Goal: Check status: Check status

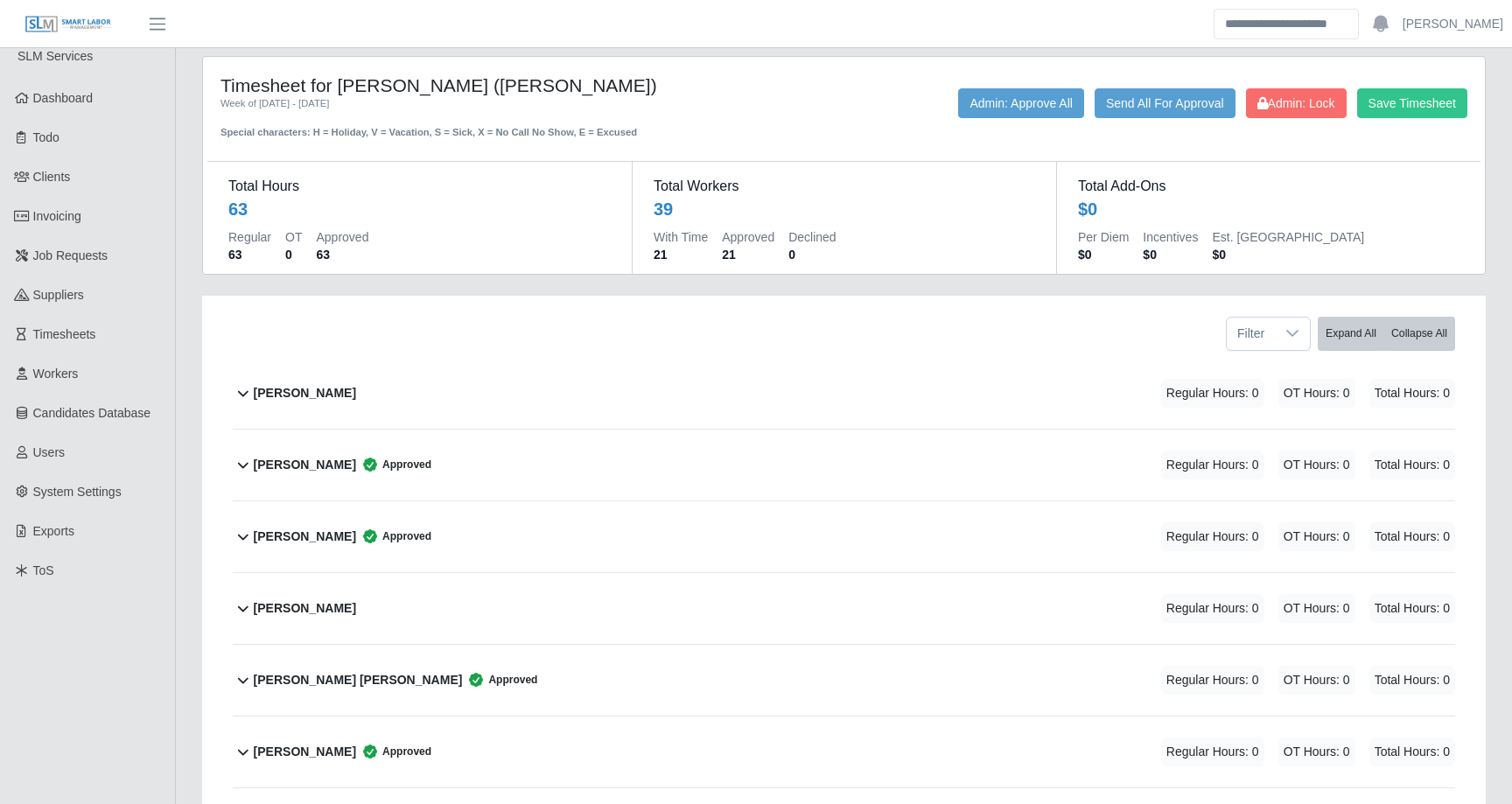
scroll to position [18, 0]
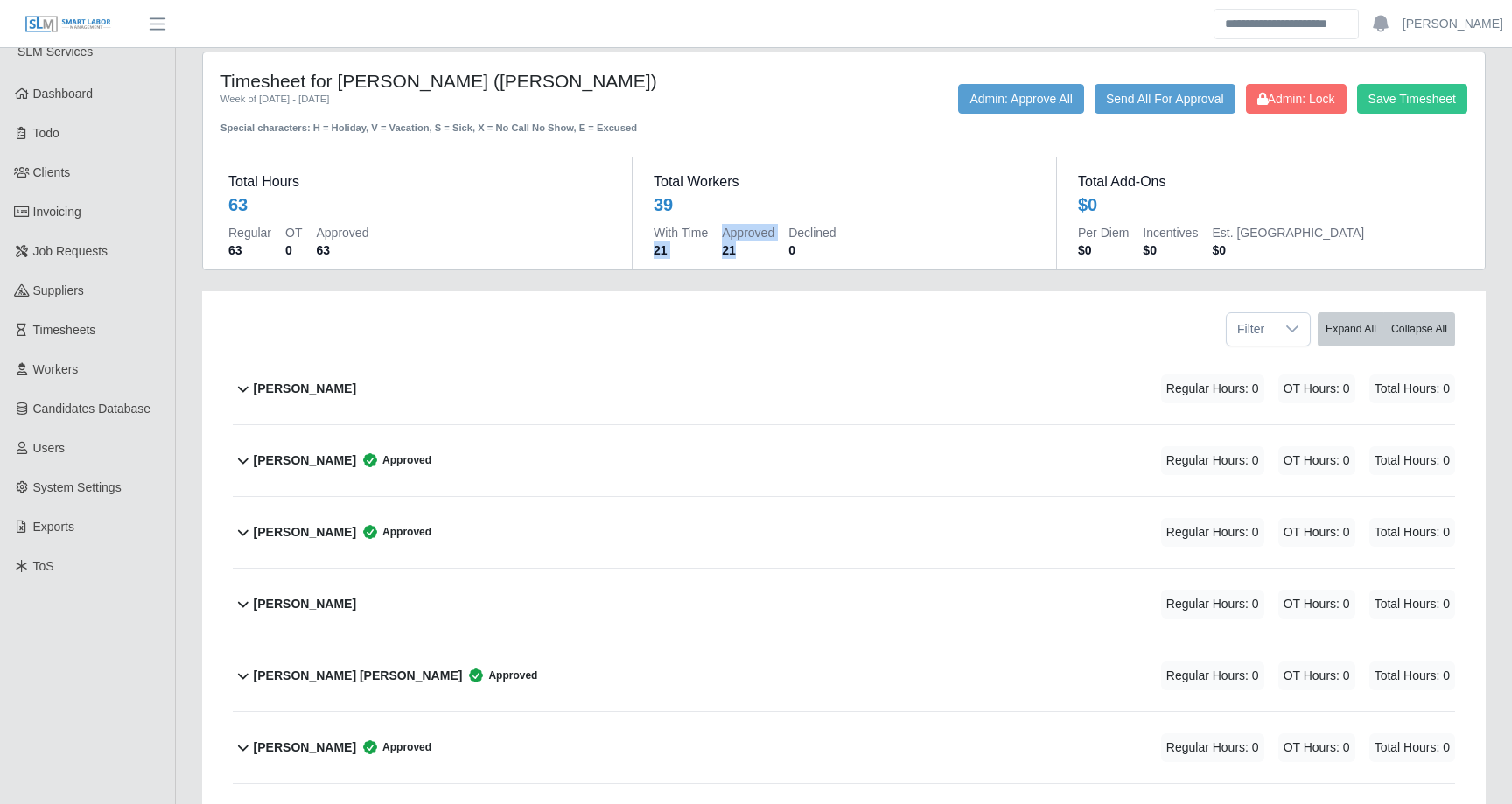
drag, startPoint x: 656, startPoint y: 247, endPoint x: 770, endPoint y: 247, distance: 114.0
click at [770, 247] on div "With Time 21 Approved 21 Declined 0" at bounding box center [844, 245] width 382 height 42
click at [379, 460] on icon at bounding box center [369, 459] width 17 height 17
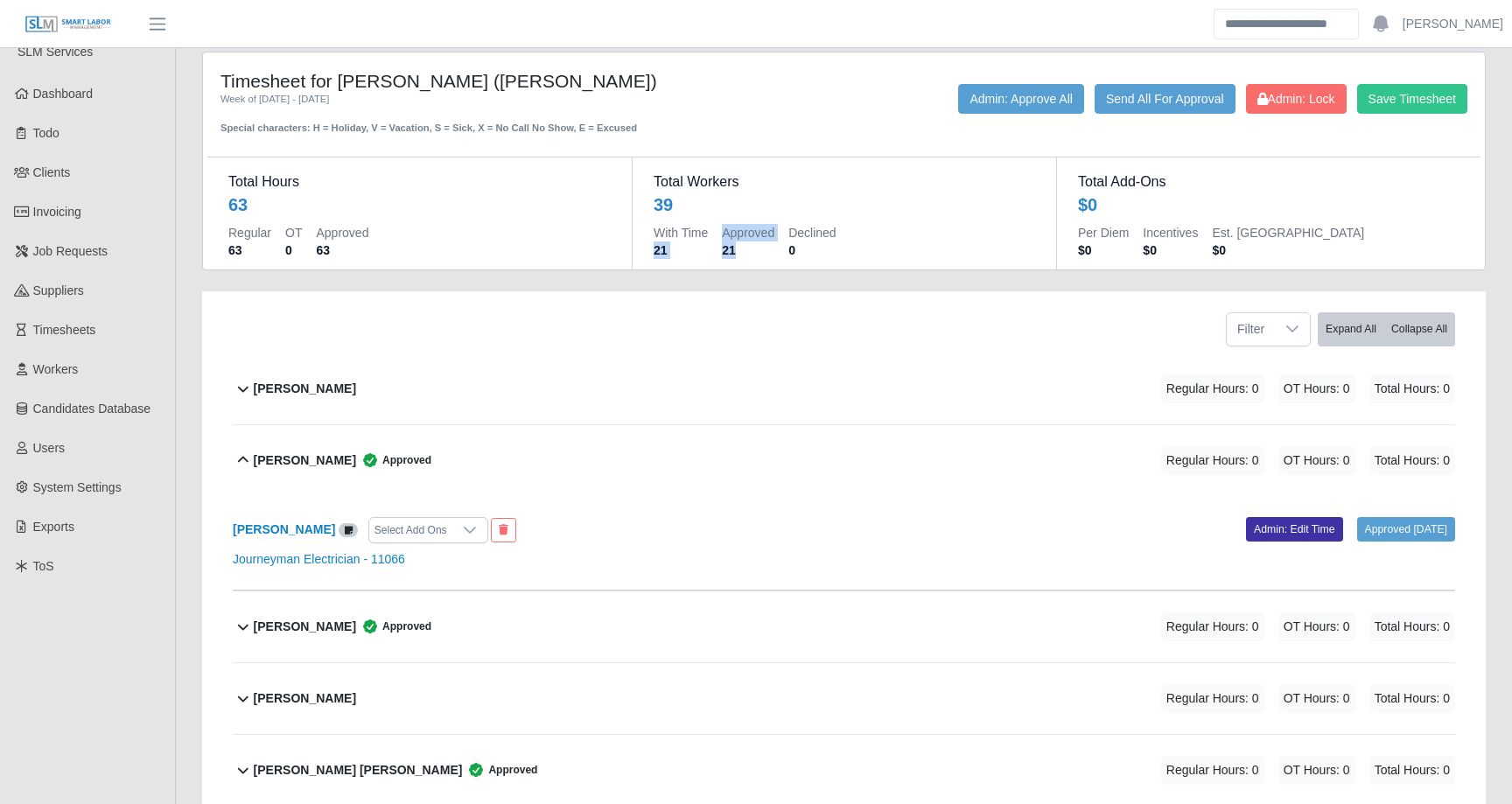
click at [379, 460] on icon at bounding box center [369, 459] width 17 height 17
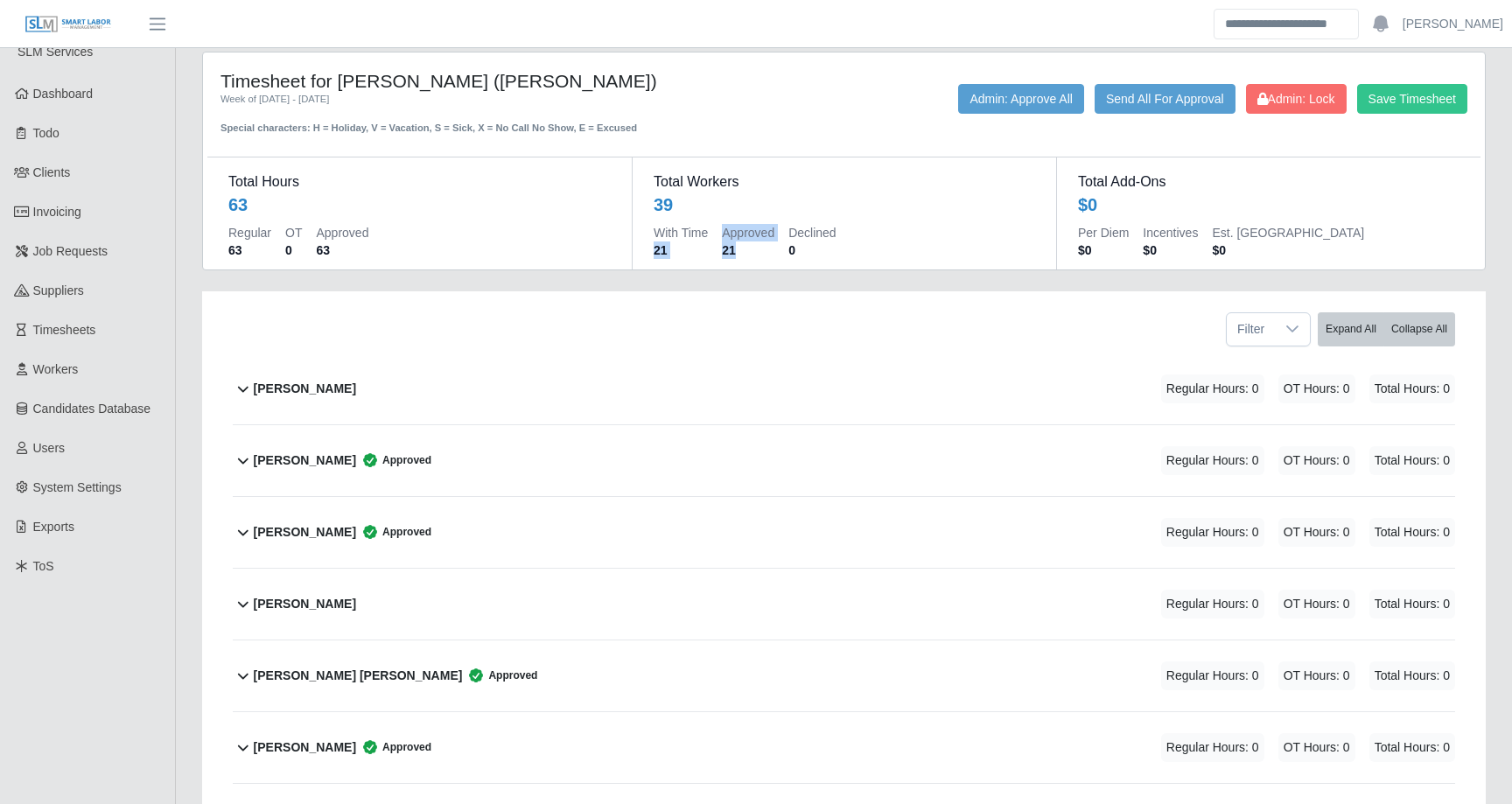
click at [392, 539] on span "Approved" at bounding box center [394, 531] width 75 height 17
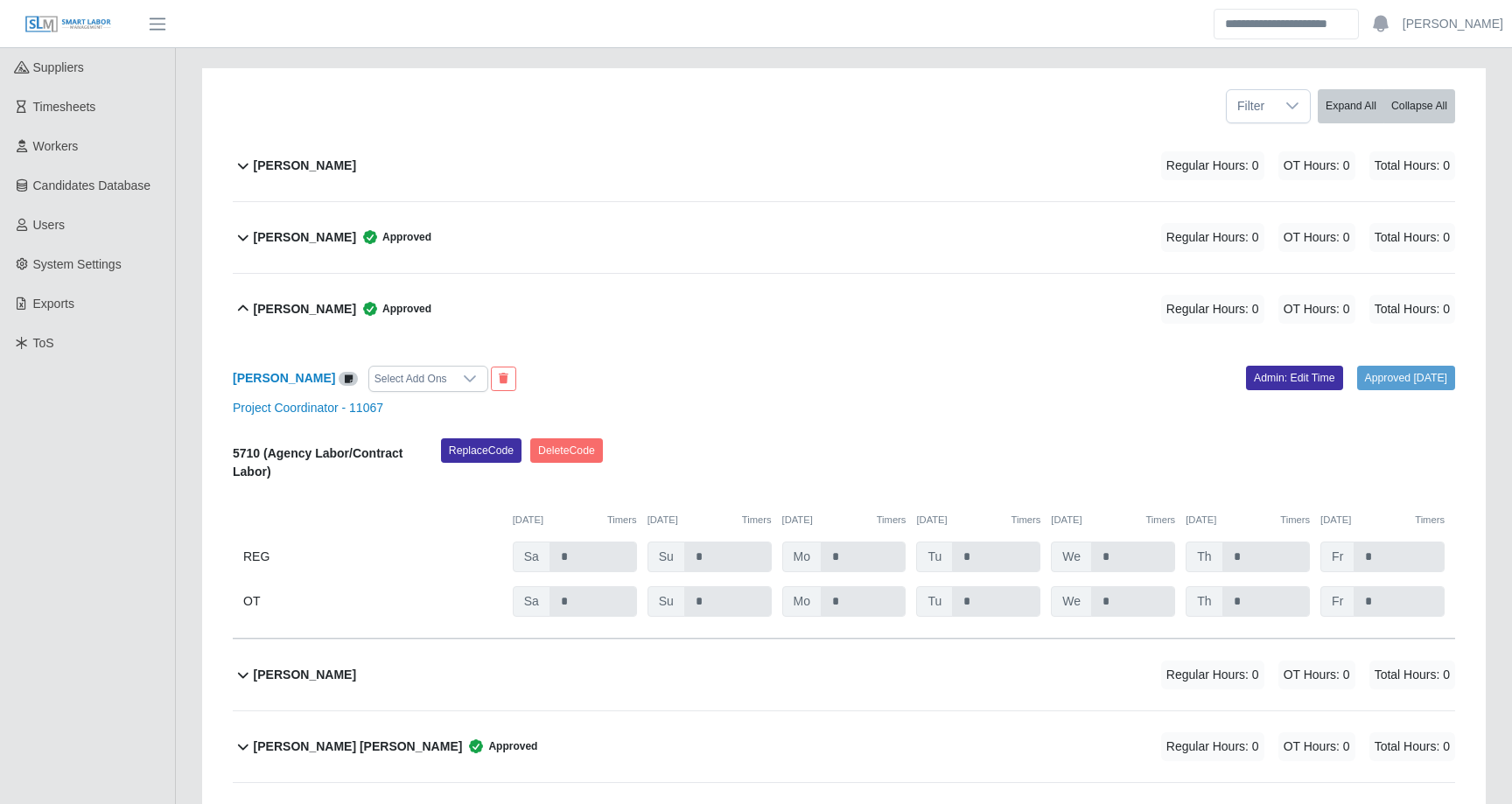
scroll to position [364, 0]
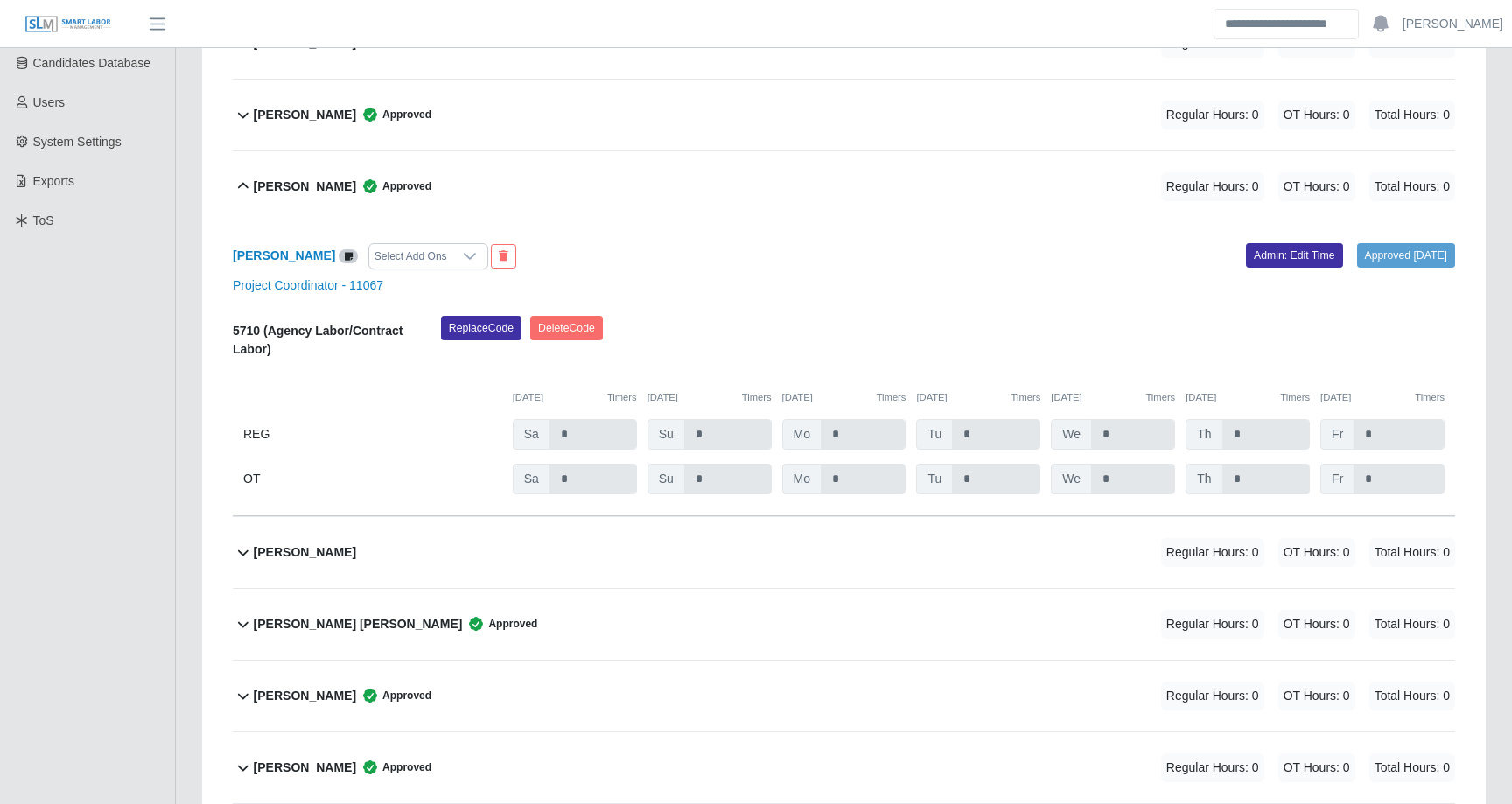
click at [331, 193] on b "[PERSON_NAME]" at bounding box center [304, 187] width 102 height 18
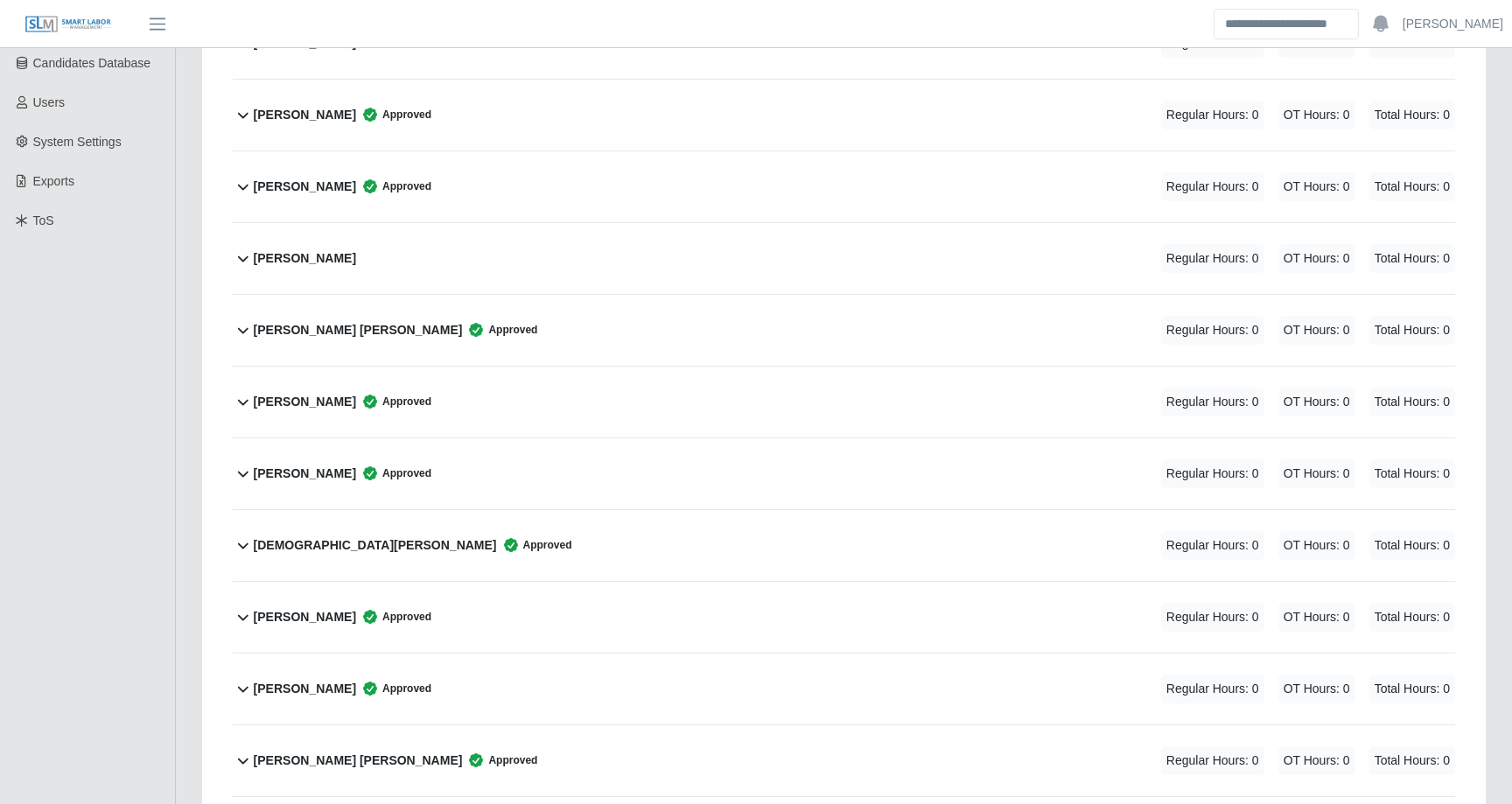
click at [342, 326] on b "[PERSON_NAME] [PERSON_NAME]" at bounding box center [358, 330] width 209 height 18
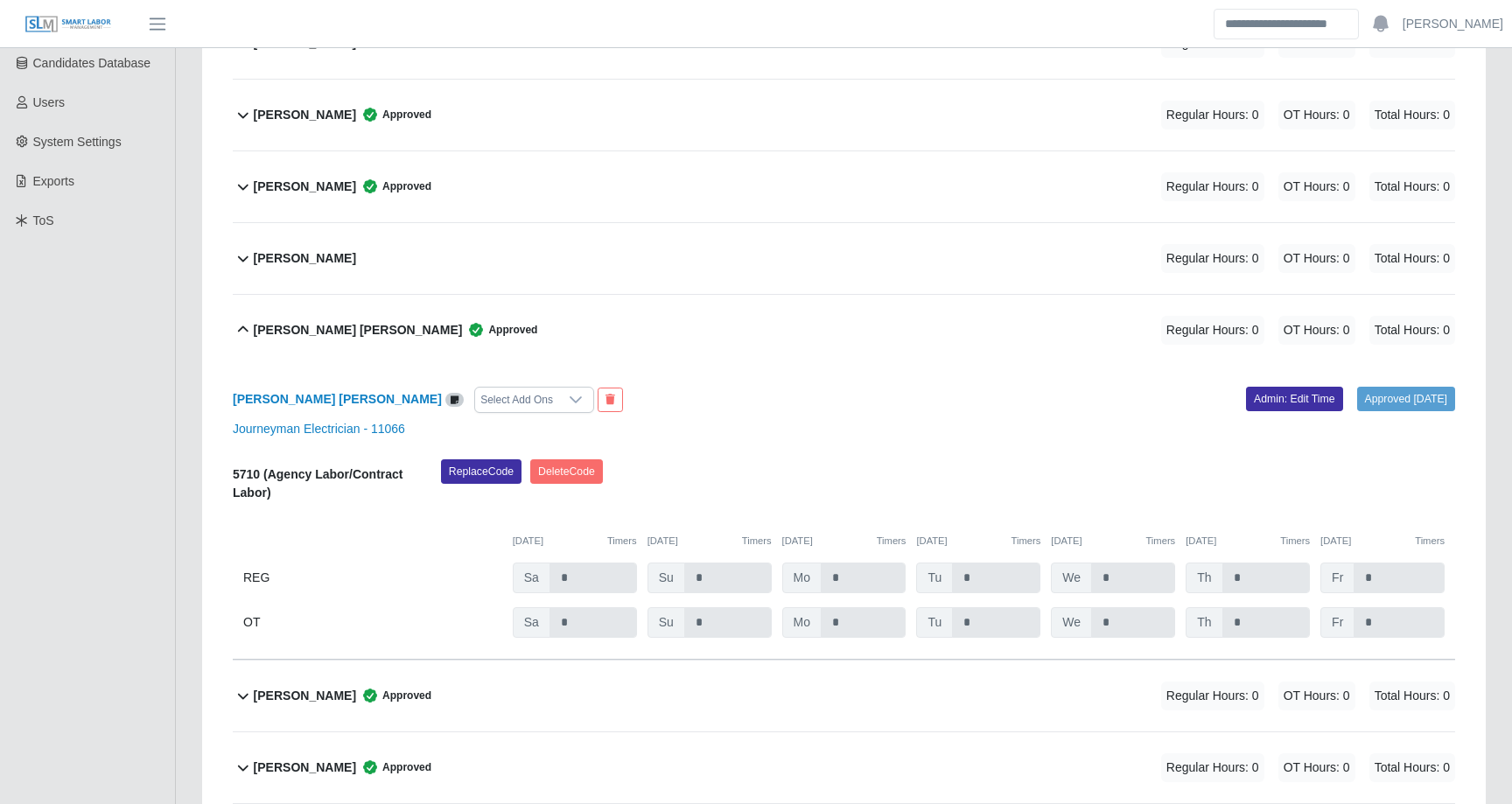
click at [342, 326] on b "[PERSON_NAME] [PERSON_NAME]" at bounding box center [358, 330] width 209 height 18
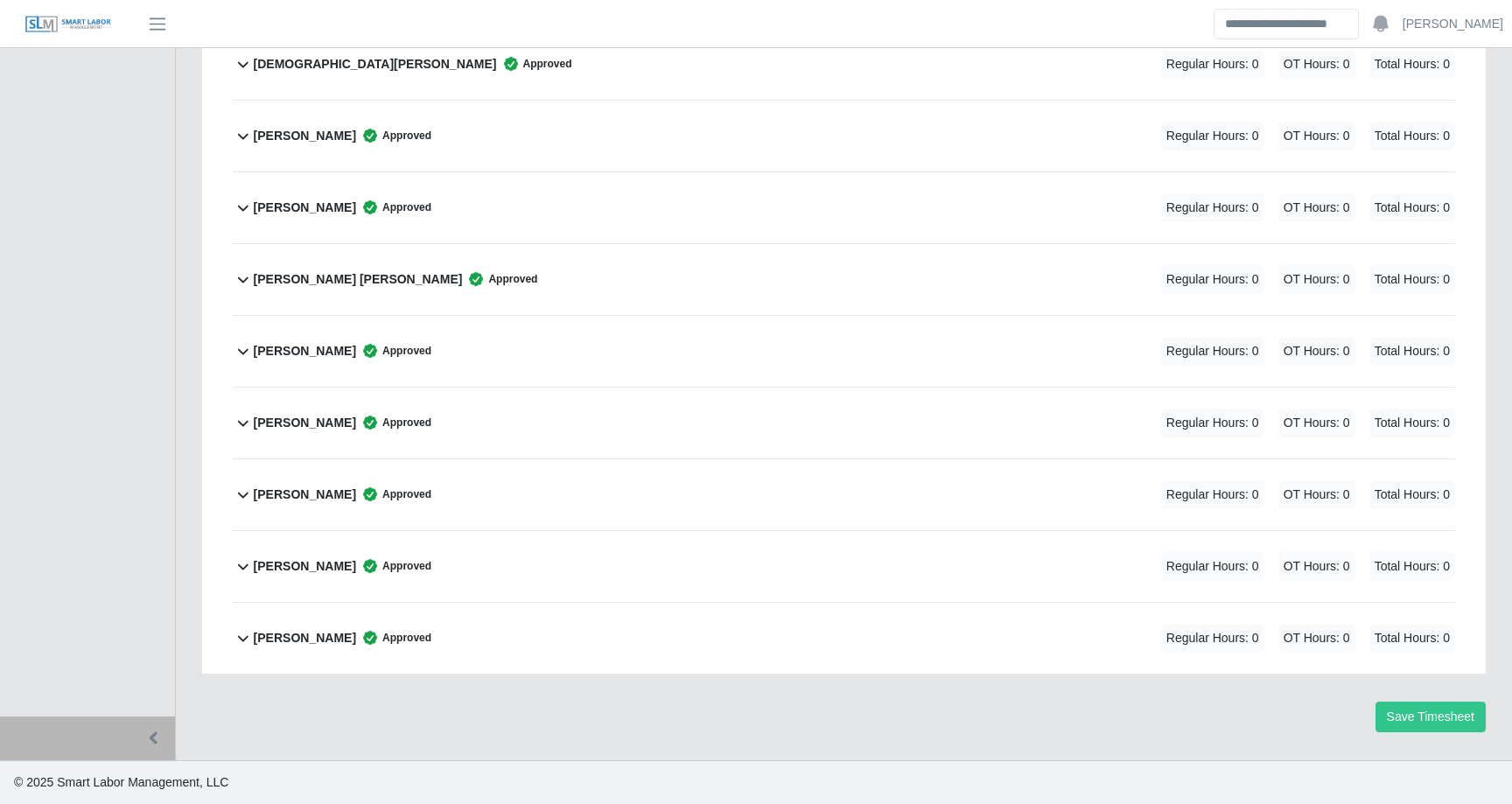
click at [363, 639] on icon at bounding box center [370, 638] width 14 height 14
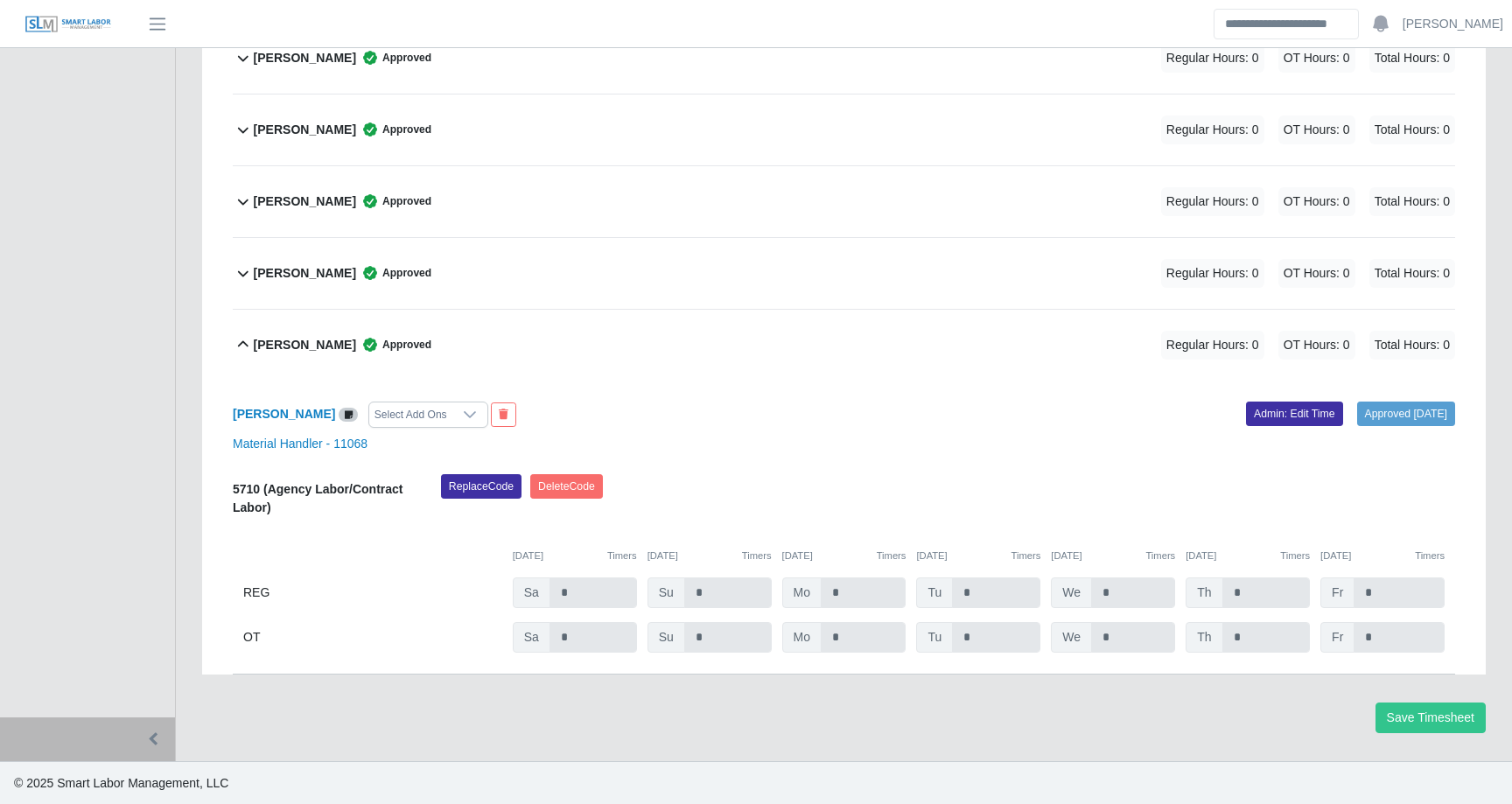
scroll to position [1138, 0]
click at [333, 349] on b "[PERSON_NAME]" at bounding box center [304, 345] width 102 height 18
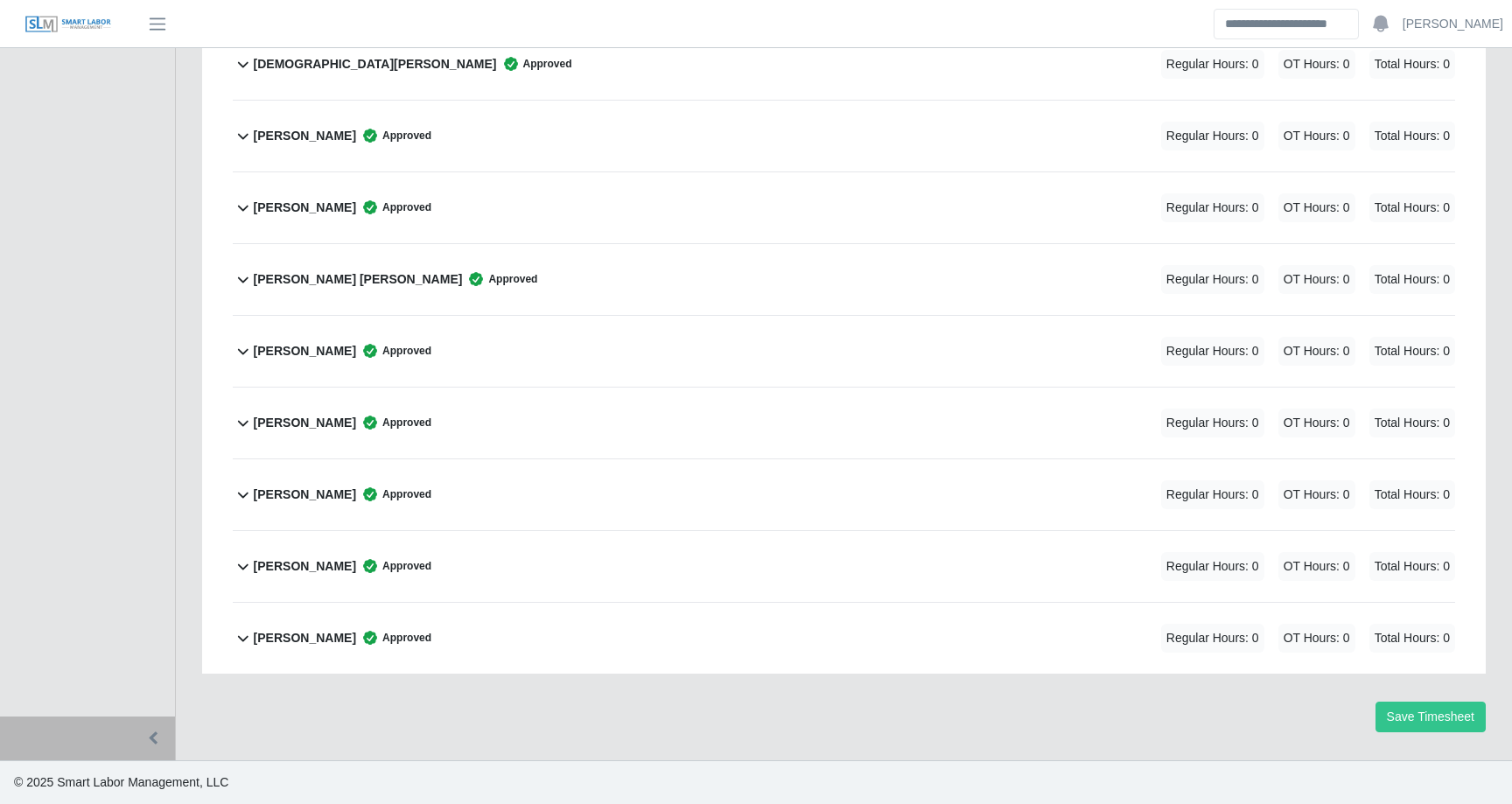
click at [330, 502] on b "[PERSON_NAME]" at bounding box center [304, 494] width 102 height 18
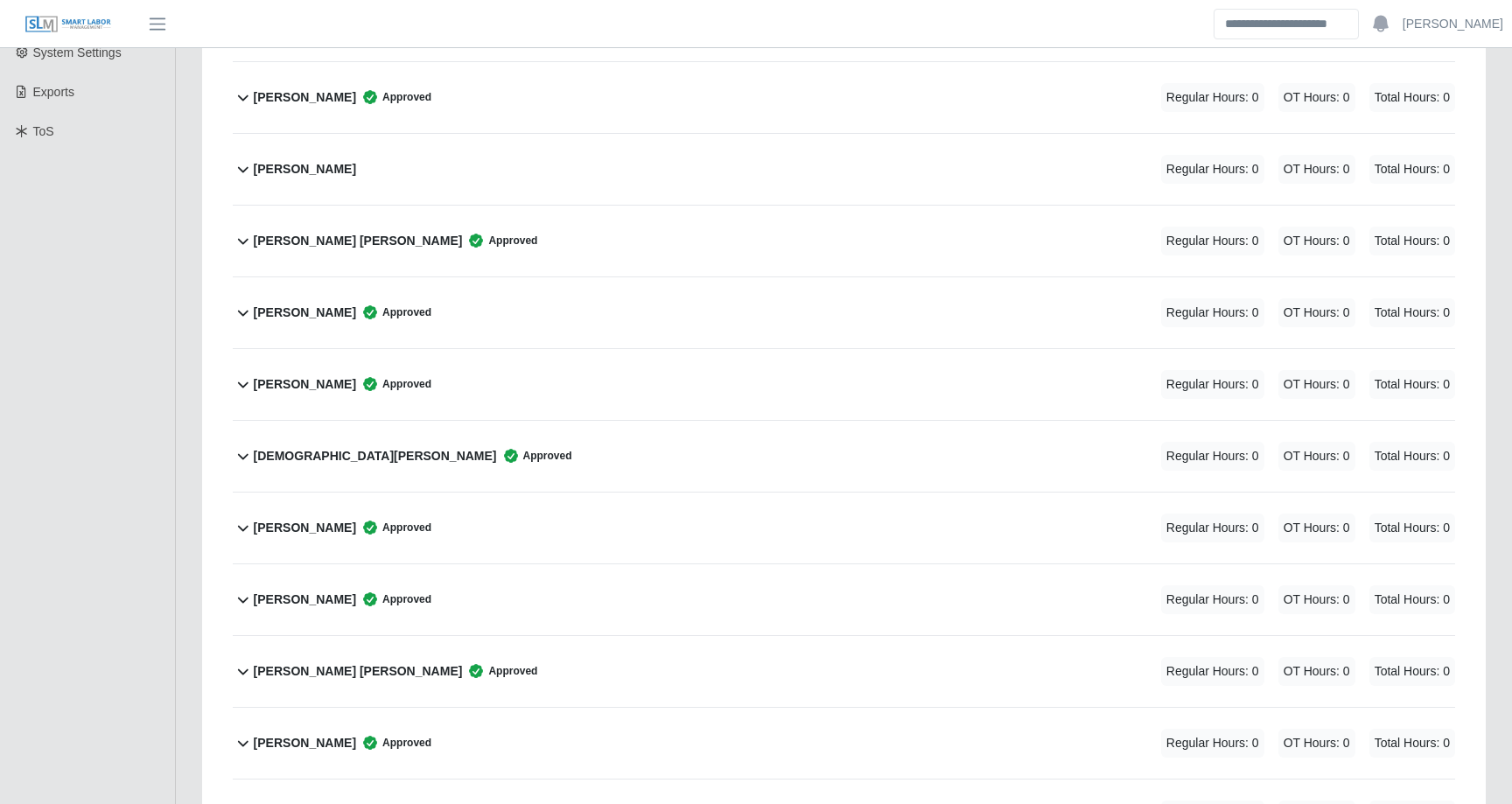
scroll to position [0, 0]
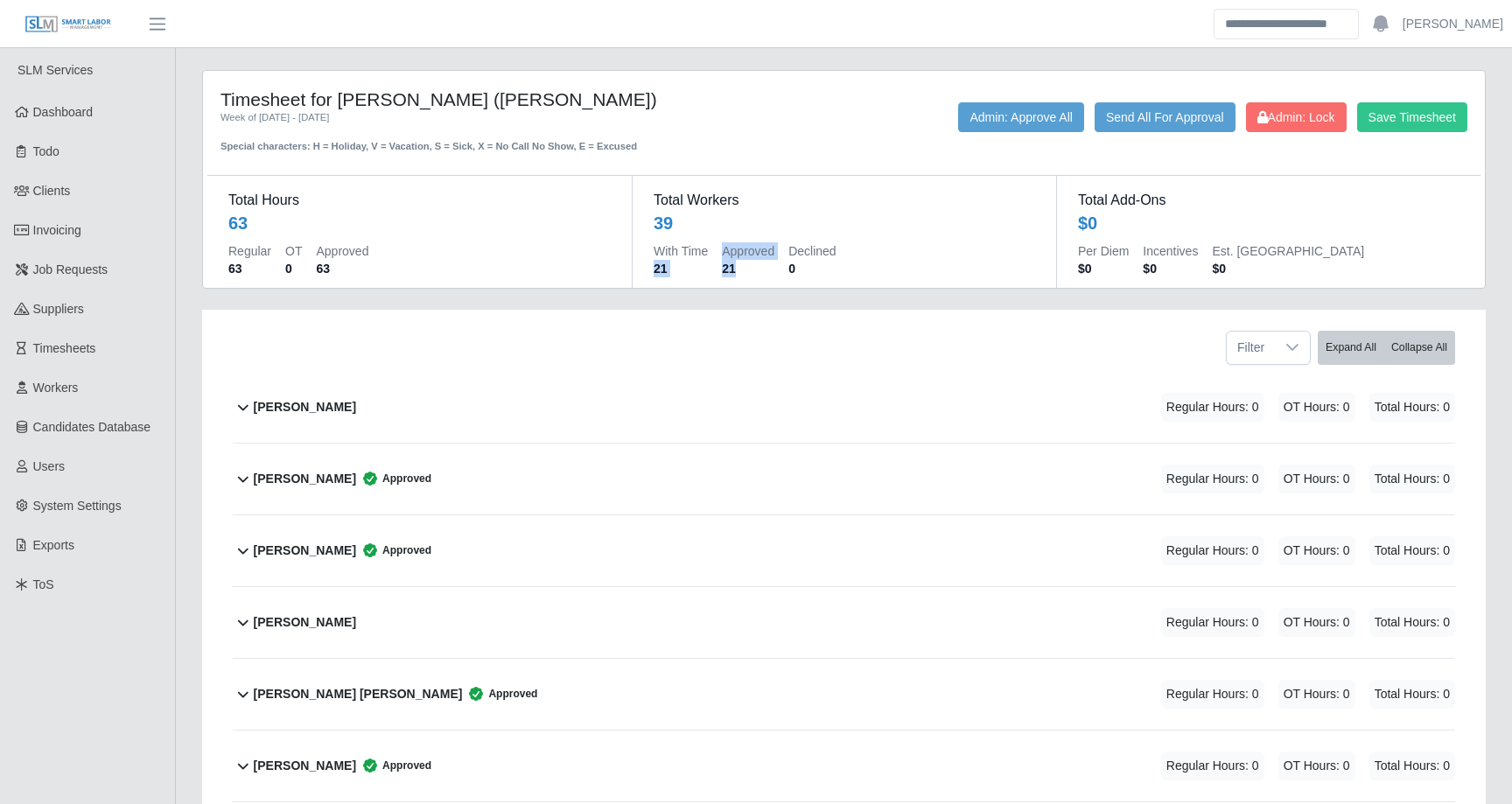
click at [570, 410] on div "Alyx Griffith Regular Hours: 0 OT Hours: 0 Total Hours: 0" at bounding box center [854, 407] width 1201 height 71
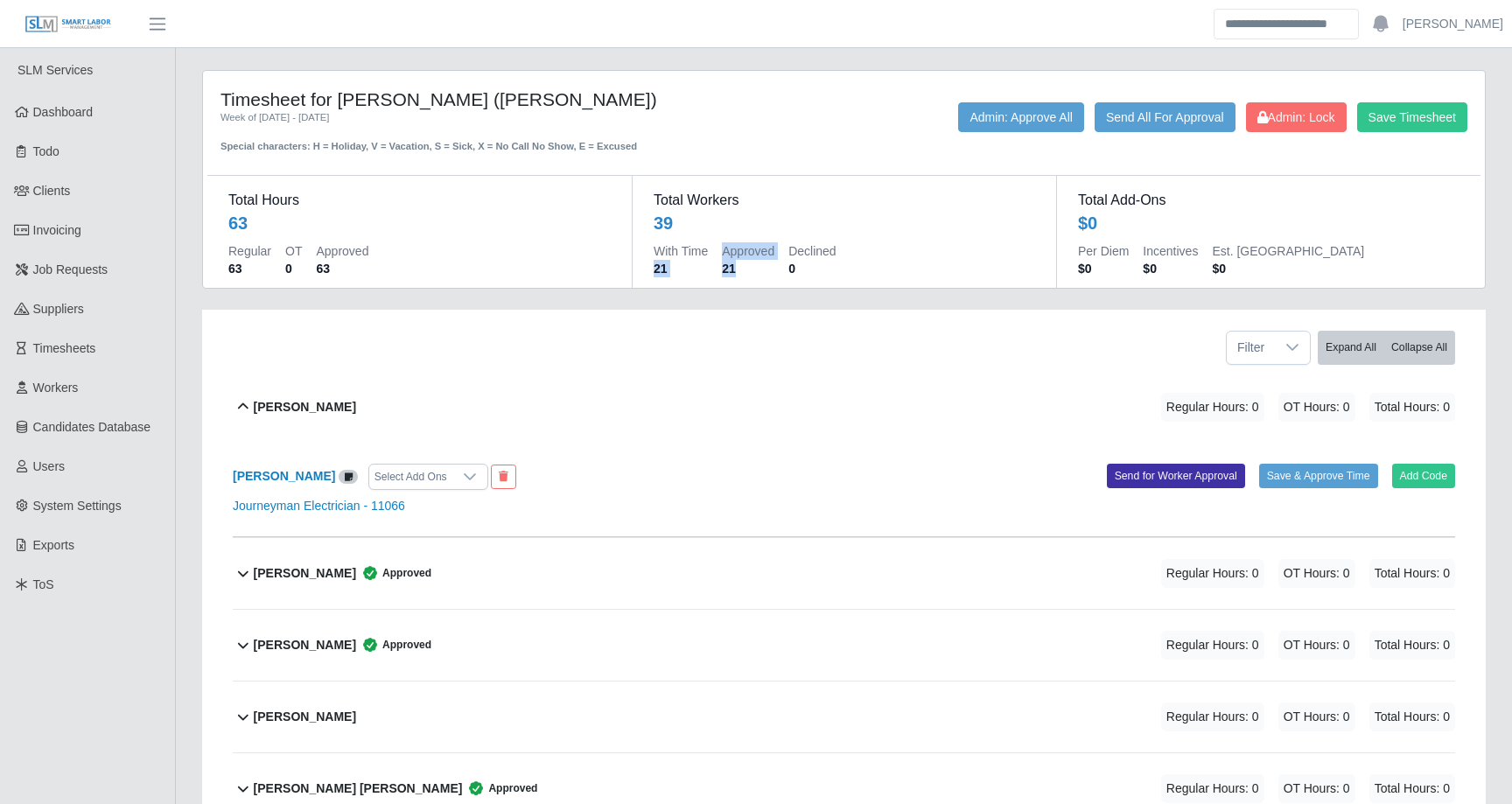
click at [570, 410] on div "Alyx Griffith Regular Hours: 0 OT Hours: 0 Total Hours: 0" at bounding box center [854, 407] width 1201 height 71
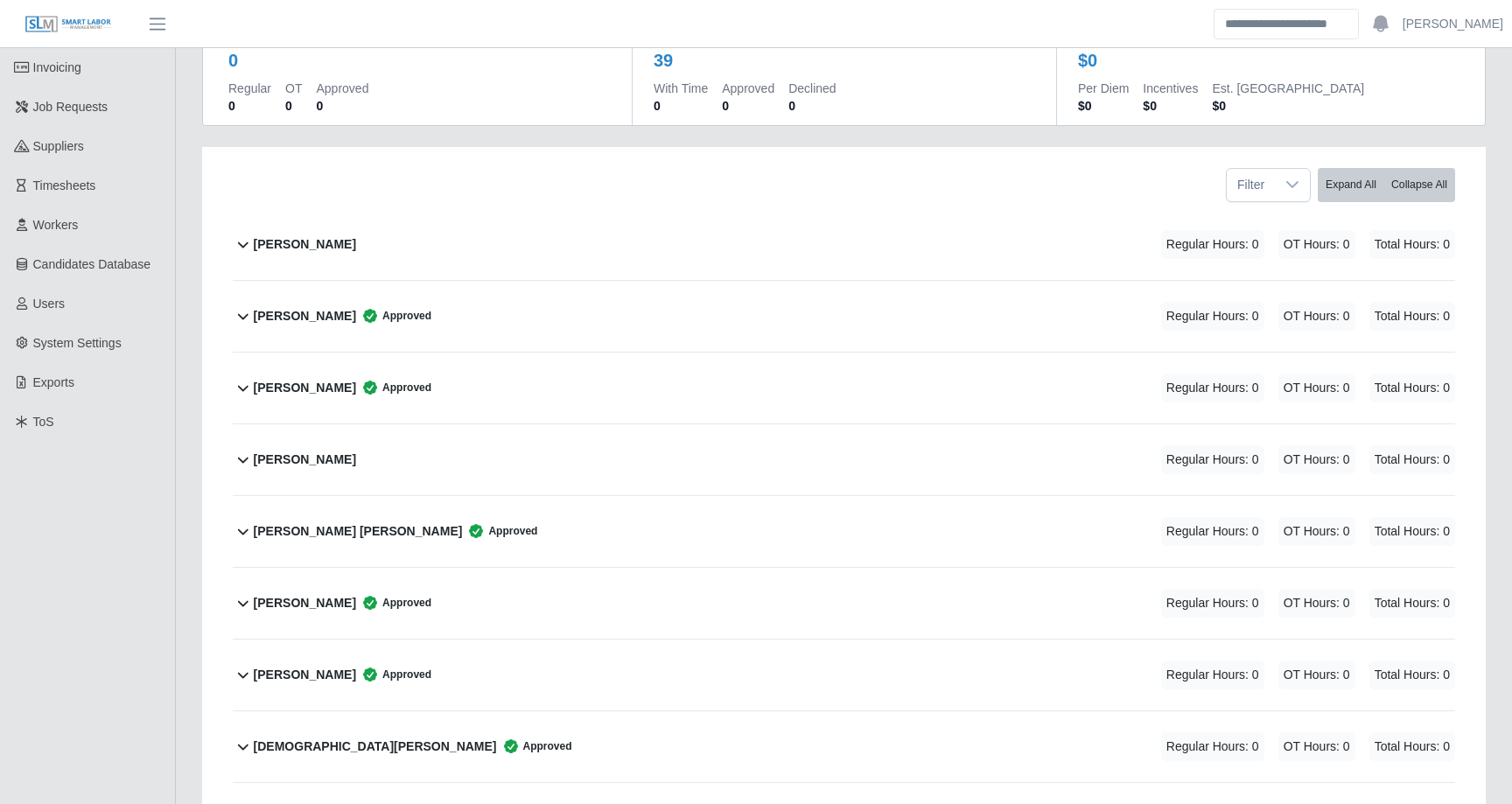
scroll to position [312, 0]
